Goal: Find contact information: Find contact information

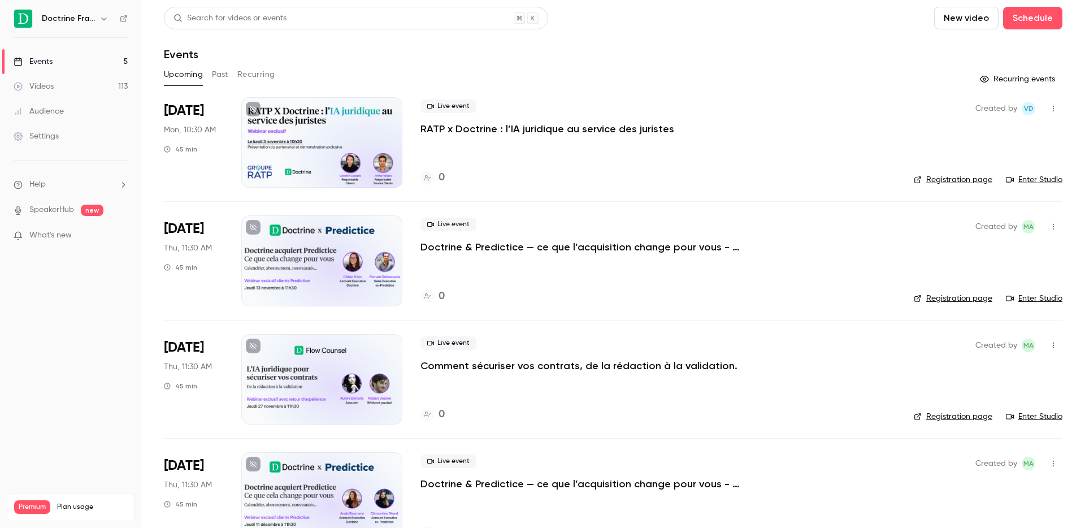
click at [224, 72] on button "Past" at bounding box center [220, 75] width 16 height 18
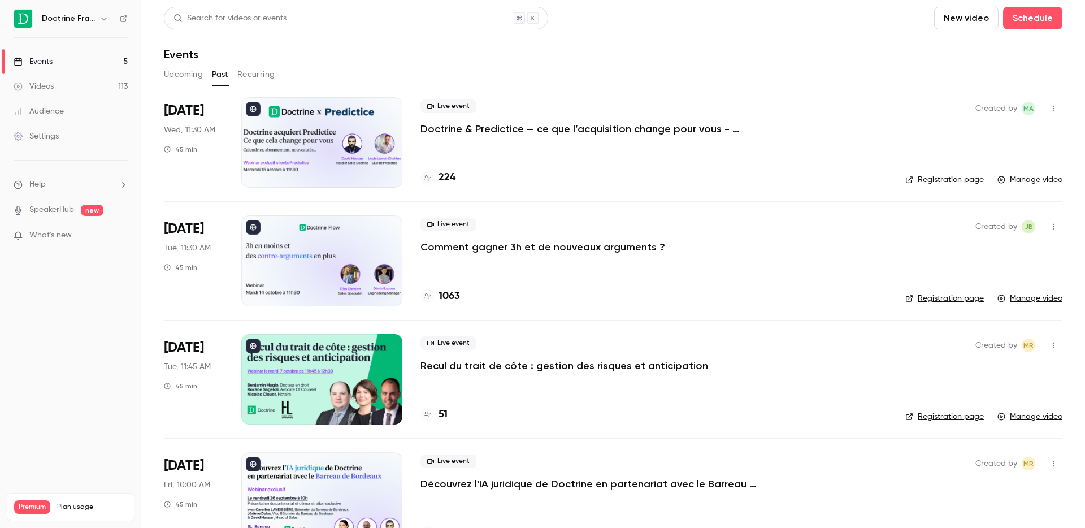
click at [312, 160] on div at bounding box center [321, 142] width 161 height 90
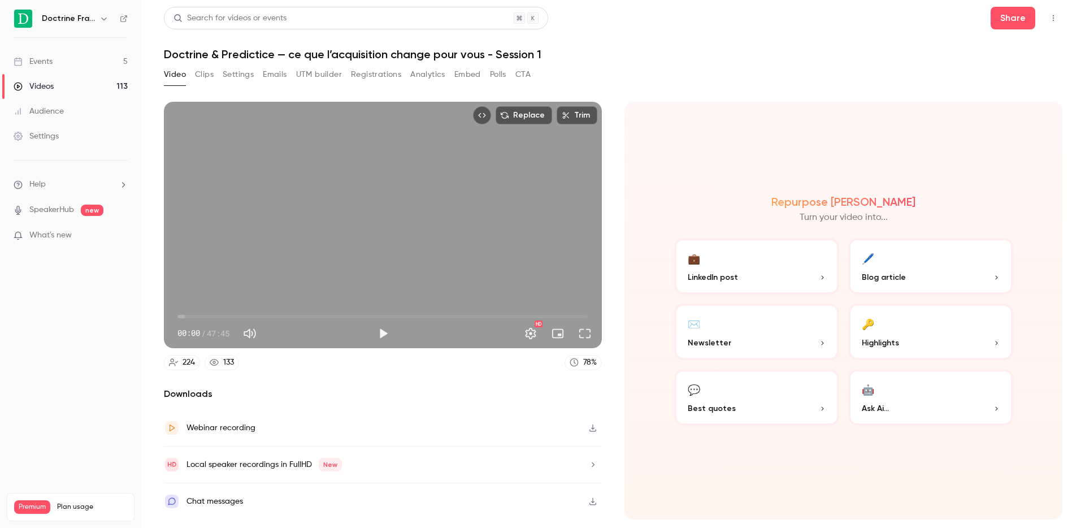
click at [434, 70] on button "Analytics" at bounding box center [427, 75] width 35 height 18
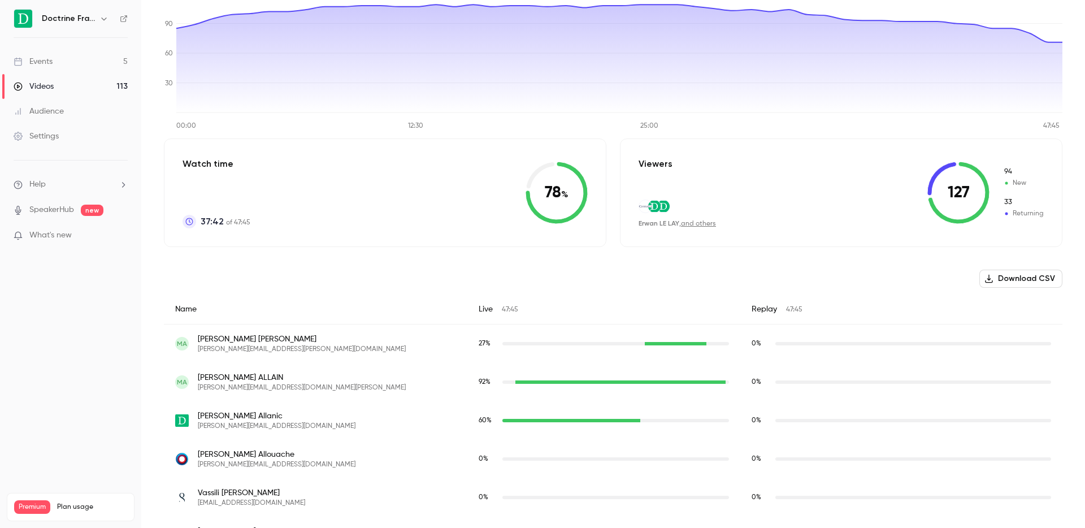
scroll to position [141, 0]
click at [226, 337] on span "[PERSON_NAME]" at bounding box center [302, 339] width 208 height 11
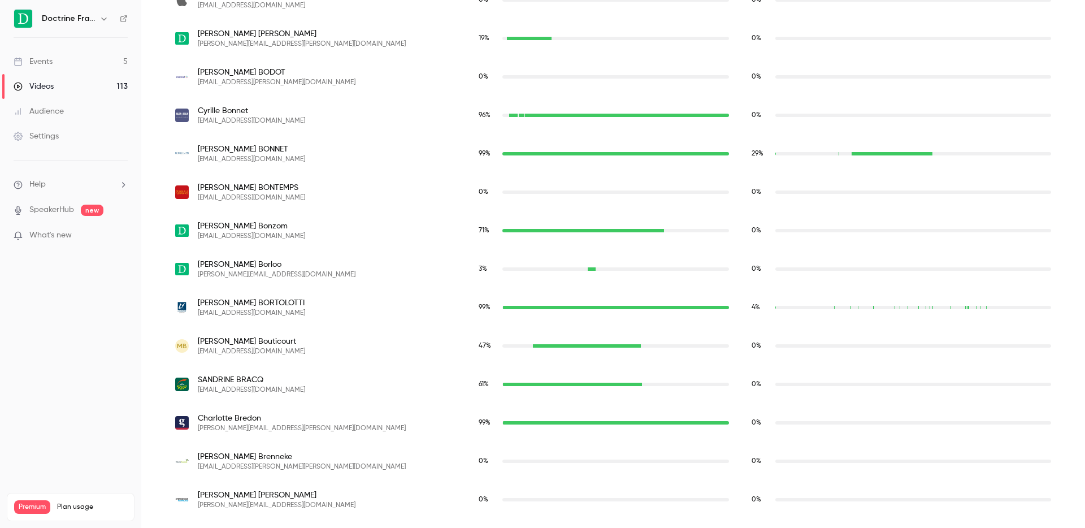
scroll to position [1183, 0]
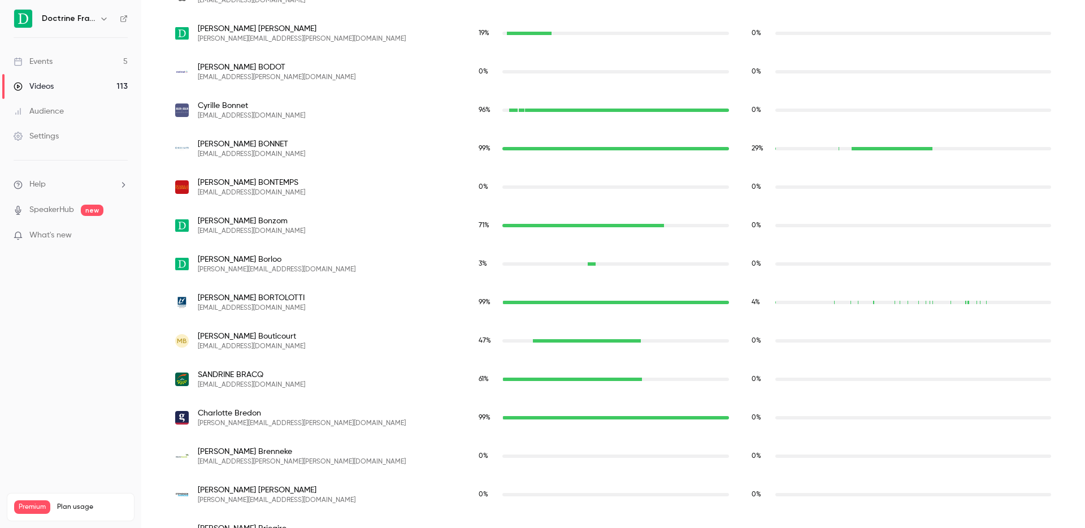
click at [236, 254] on span "[PERSON_NAME]" at bounding box center [277, 259] width 158 height 11
click at [234, 222] on span "[PERSON_NAME]" at bounding box center [251, 220] width 107 height 11
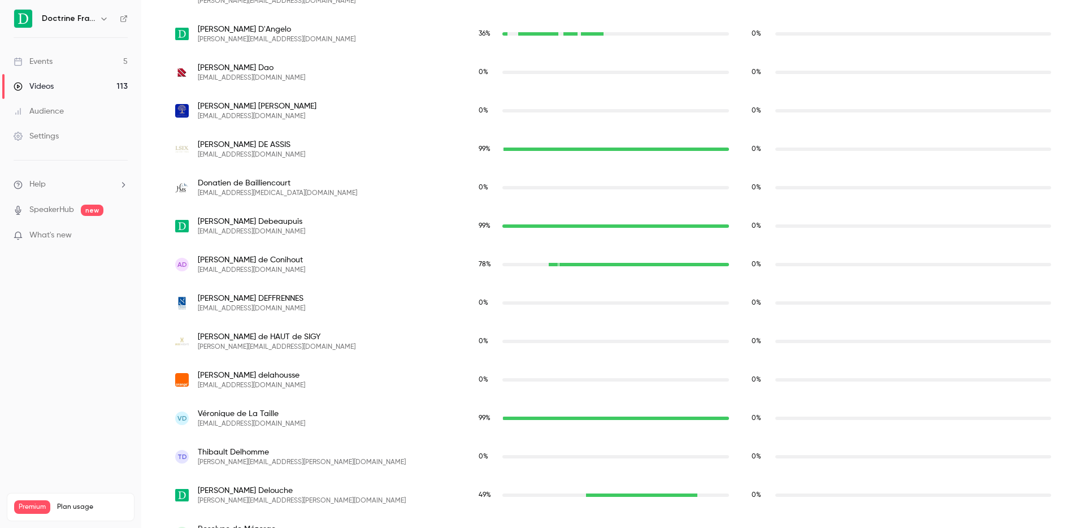
scroll to position [2425, 0]
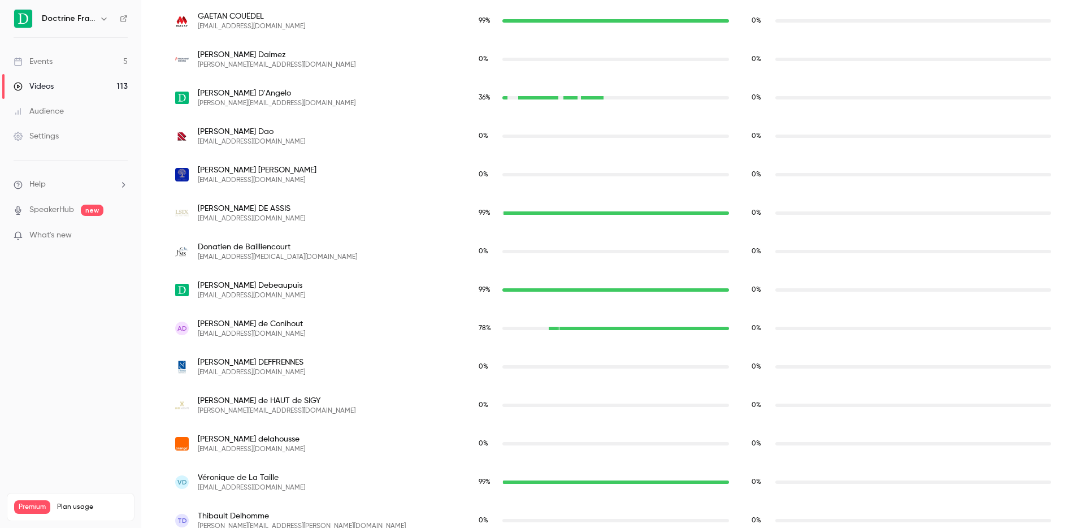
click at [480, 95] on div "36 %" at bounding box center [604, 98] width 250 height 10
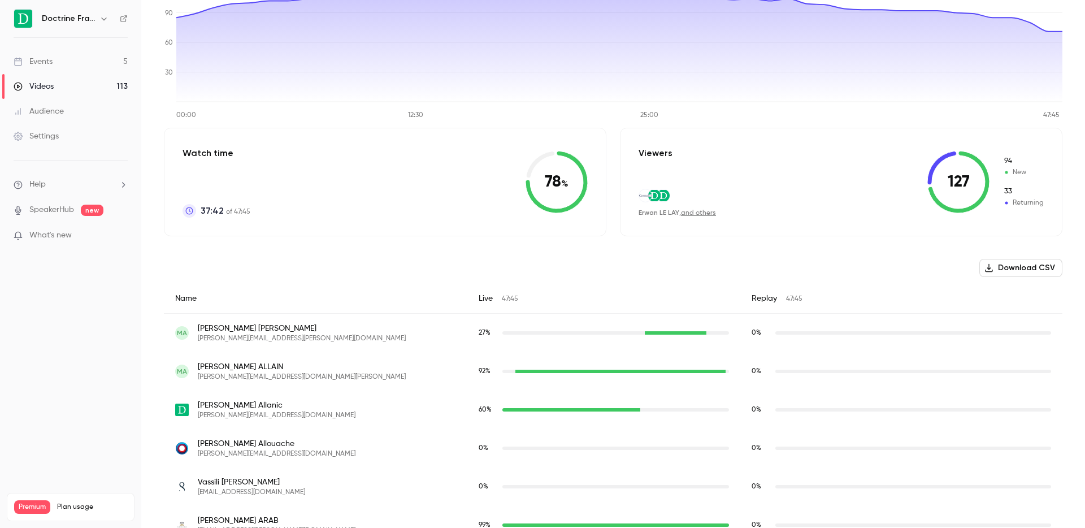
scroll to position [0, 0]
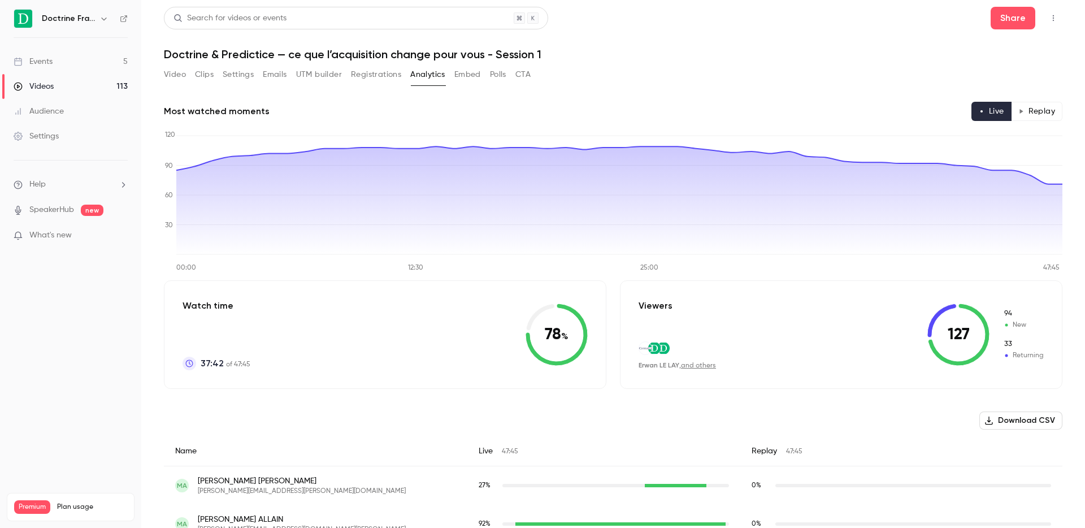
click at [1027, 109] on button "Replay" at bounding box center [1036, 111] width 51 height 19
click at [498, 77] on button "Polls" at bounding box center [498, 75] width 16 height 18
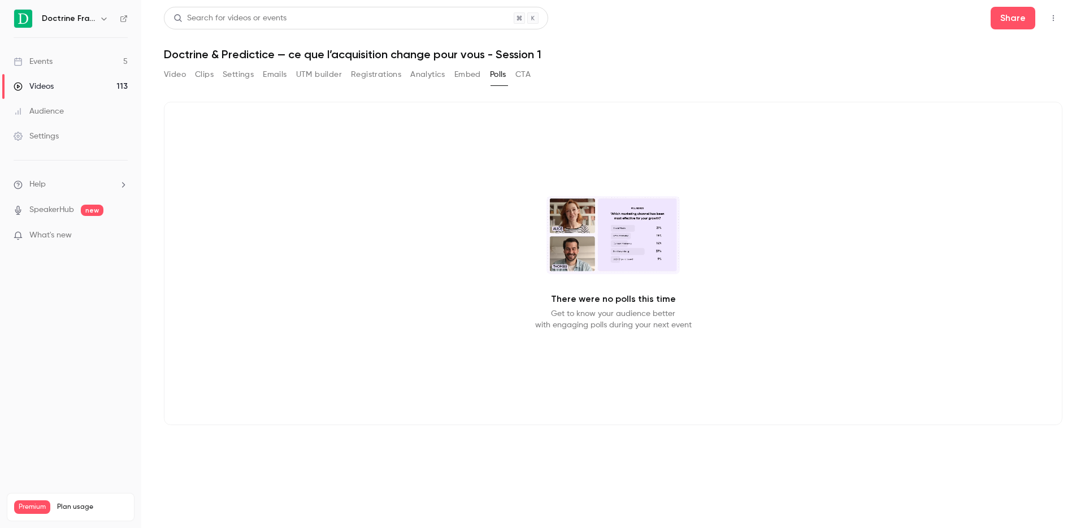
click at [465, 73] on button "Embed" at bounding box center [468, 75] width 27 height 18
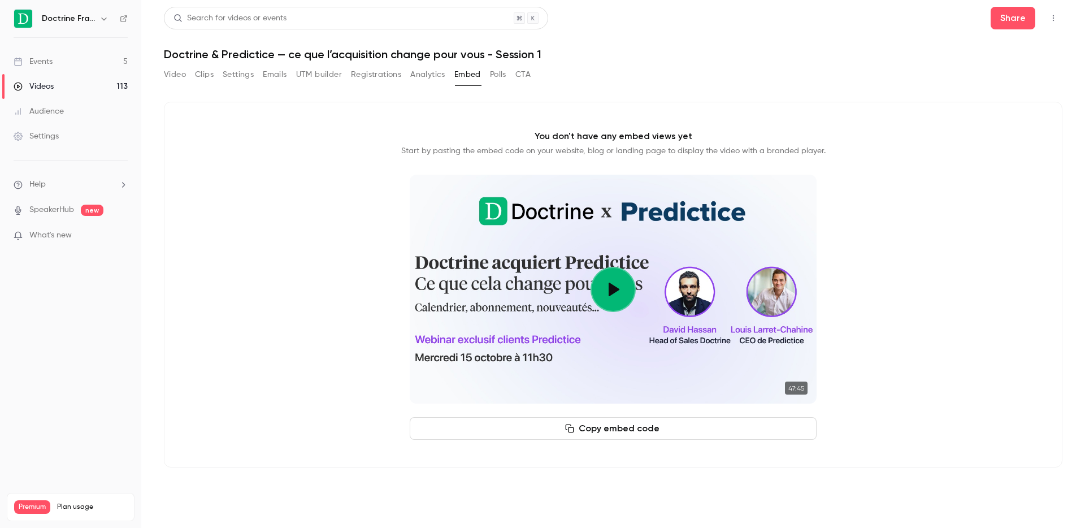
click at [521, 75] on button "CTA" at bounding box center [523, 75] width 15 height 18
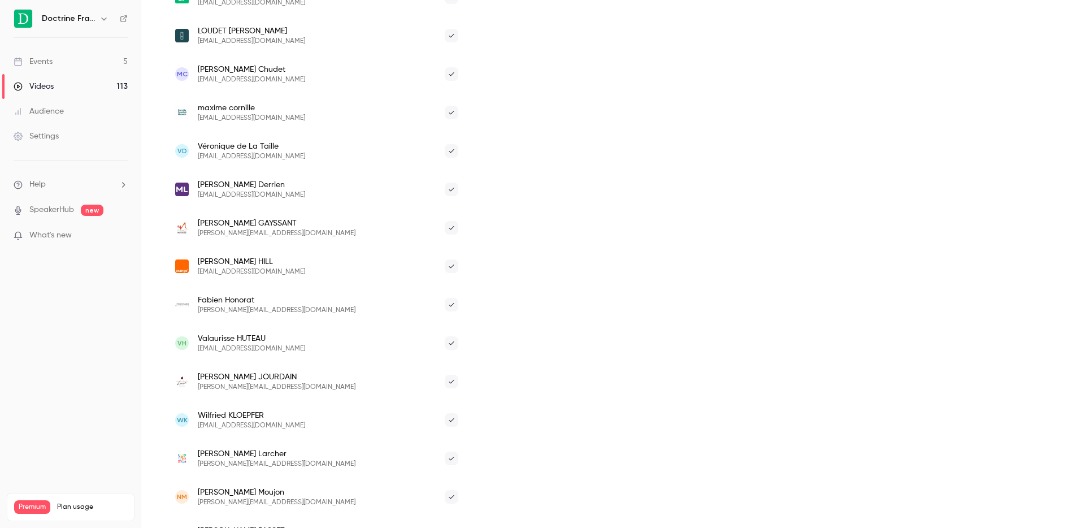
scroll to position [369, 0]
click at [253, 348] on span "[EMAIL_ADDRESS][DOMAIN_NAME]" at bounding box center [251, 347] width 107 height 9
copy div "[EMAIL_ADDRESS][DOMAIN_NAME]"
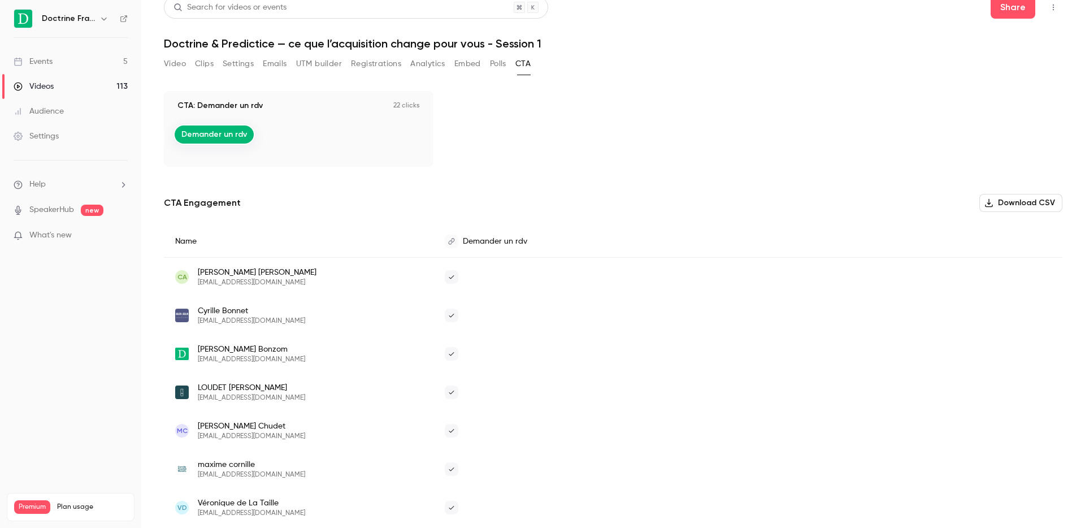
scroll to position [0, 0]
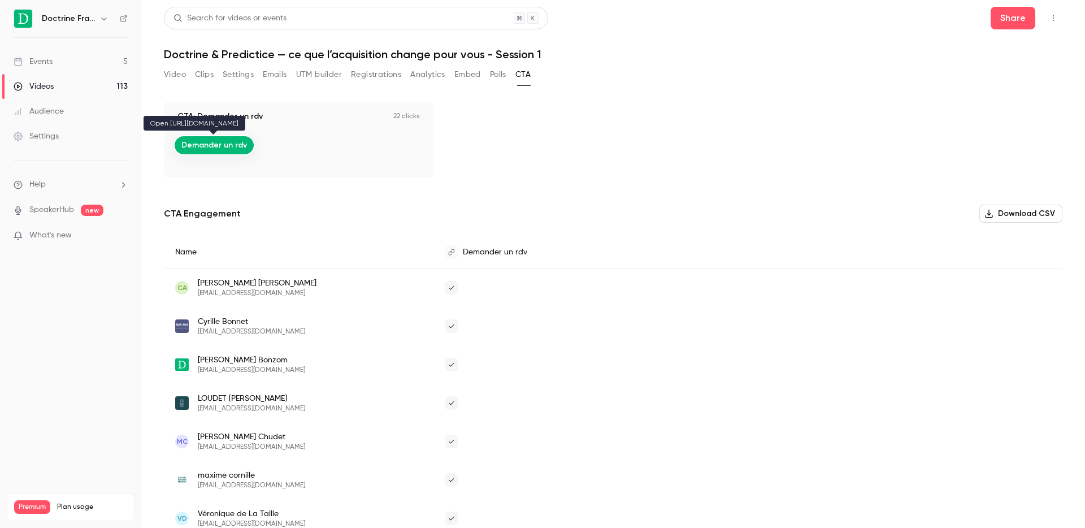
click at [227, 147] on link "Demander un rdv" at bounding box center [214, 145] width 79 height 18
